Goal: Navigation & Orientation: Go to known website

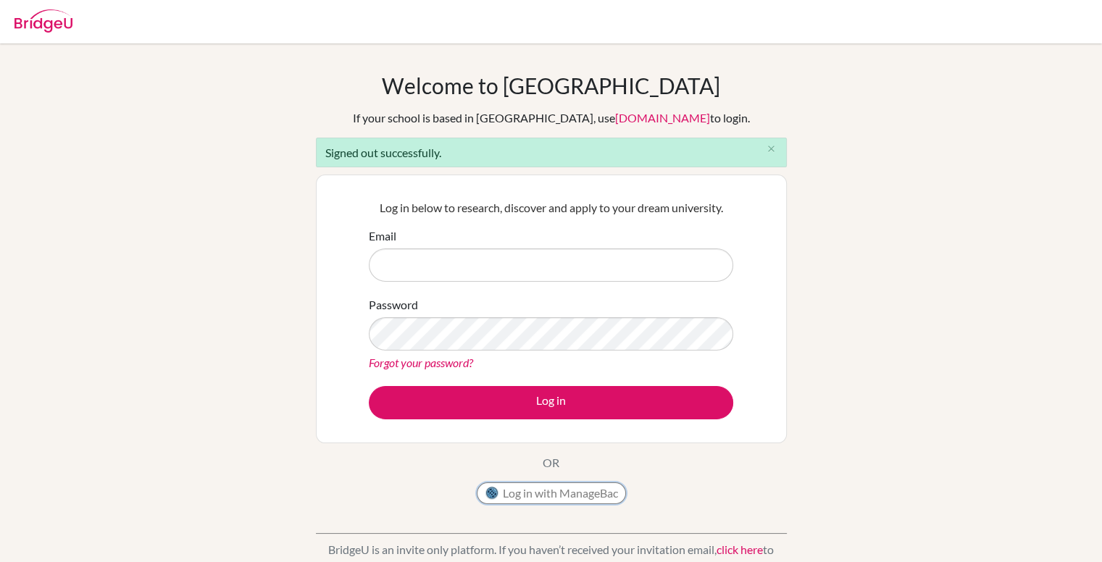
click at [580, 496] on button "Log in with ManageBac" at bounding box center [551, 494] width 149 height 22
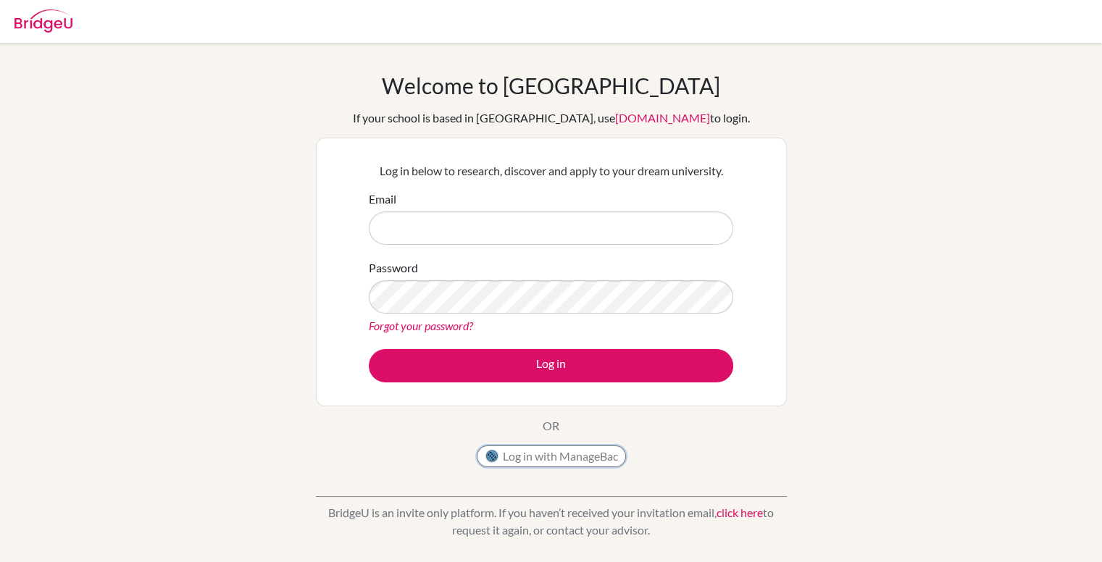
click at [499, 461] on button "Log in with ManageBac" at bounding box center [551, 457] width 149 height 22
